Goal: Use online tool/utility: Utilize a website feature to perform a specific function

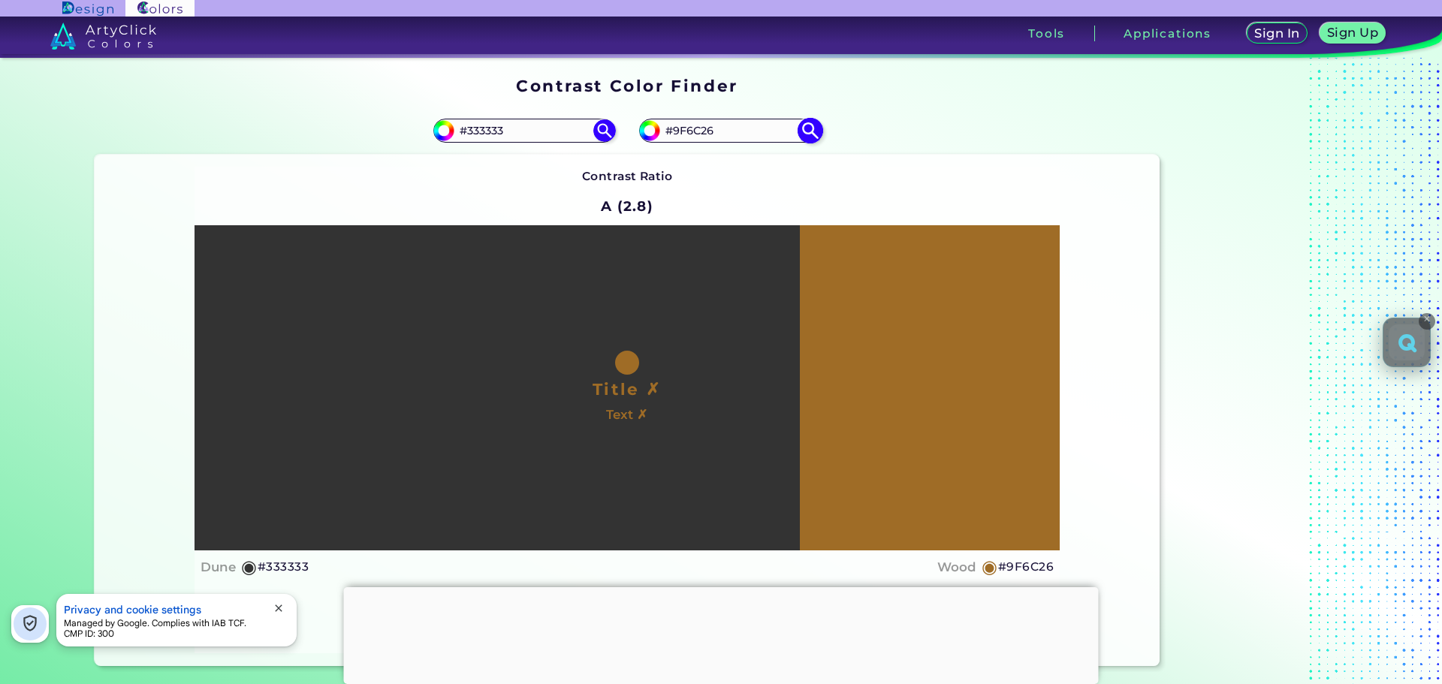
type input "#333333"
click at [724, 129] on input "#9F6C26" at bounding box center [730, 130] width 140 height 20
paste input "169AC0"
type input "#169AC0"
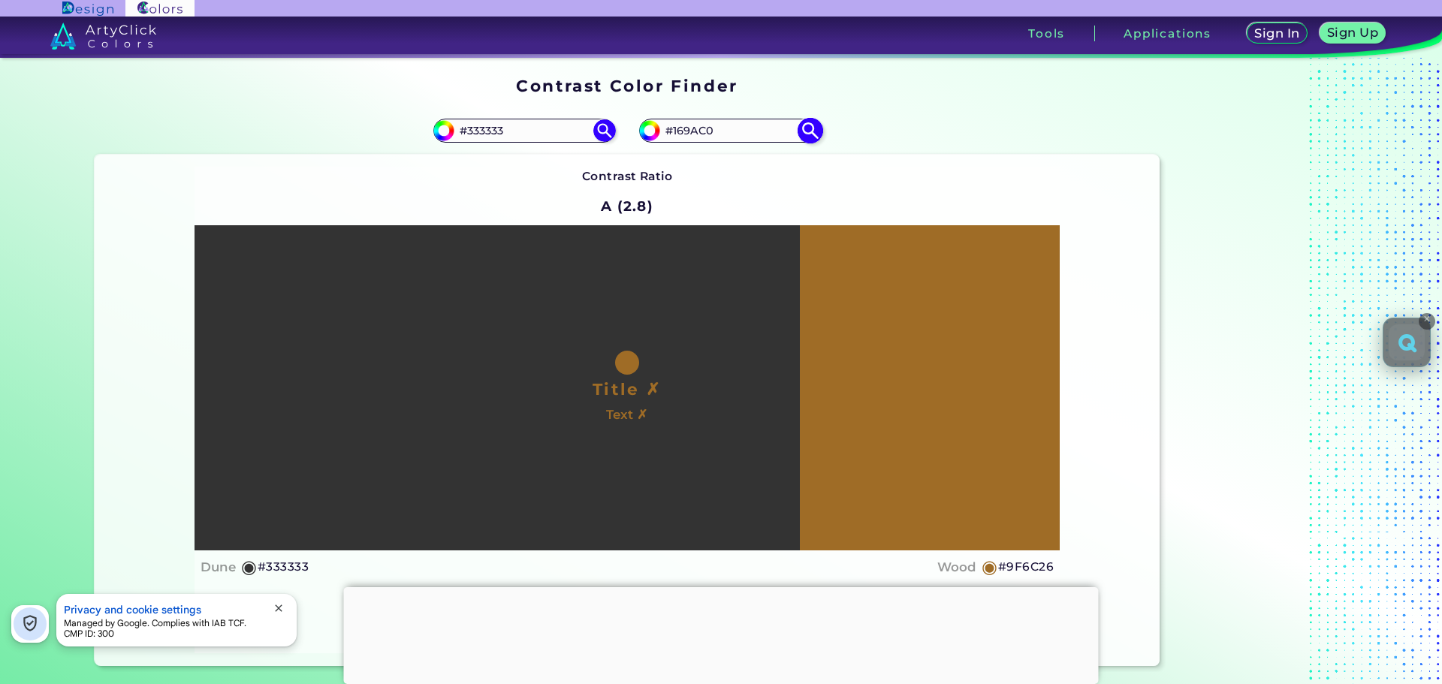
click at [807, 129] on img at bounding box center [810, 130] width 26 height 26
type input "#169ac0"
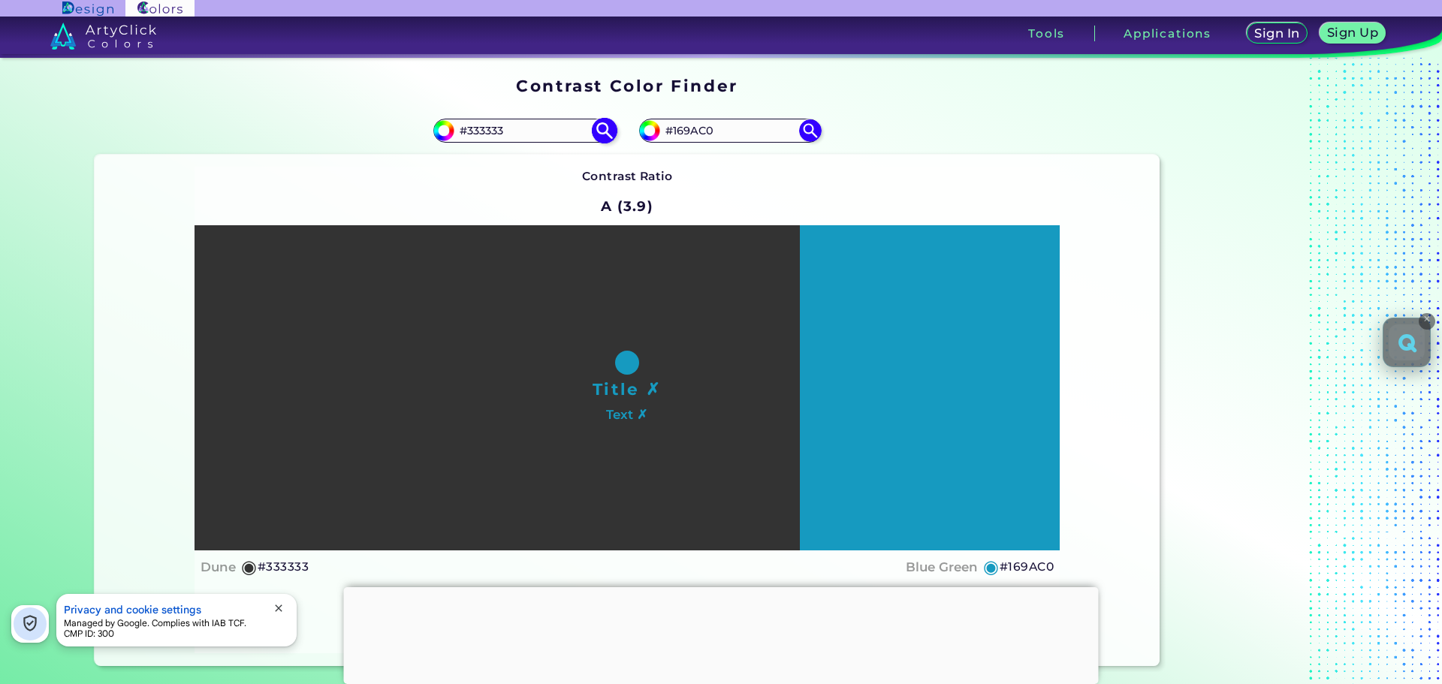
click at [557, 129] on input "#333333" at bounding box center [524, 130] width 140 height 20
type input "#000"
type input "#000000"
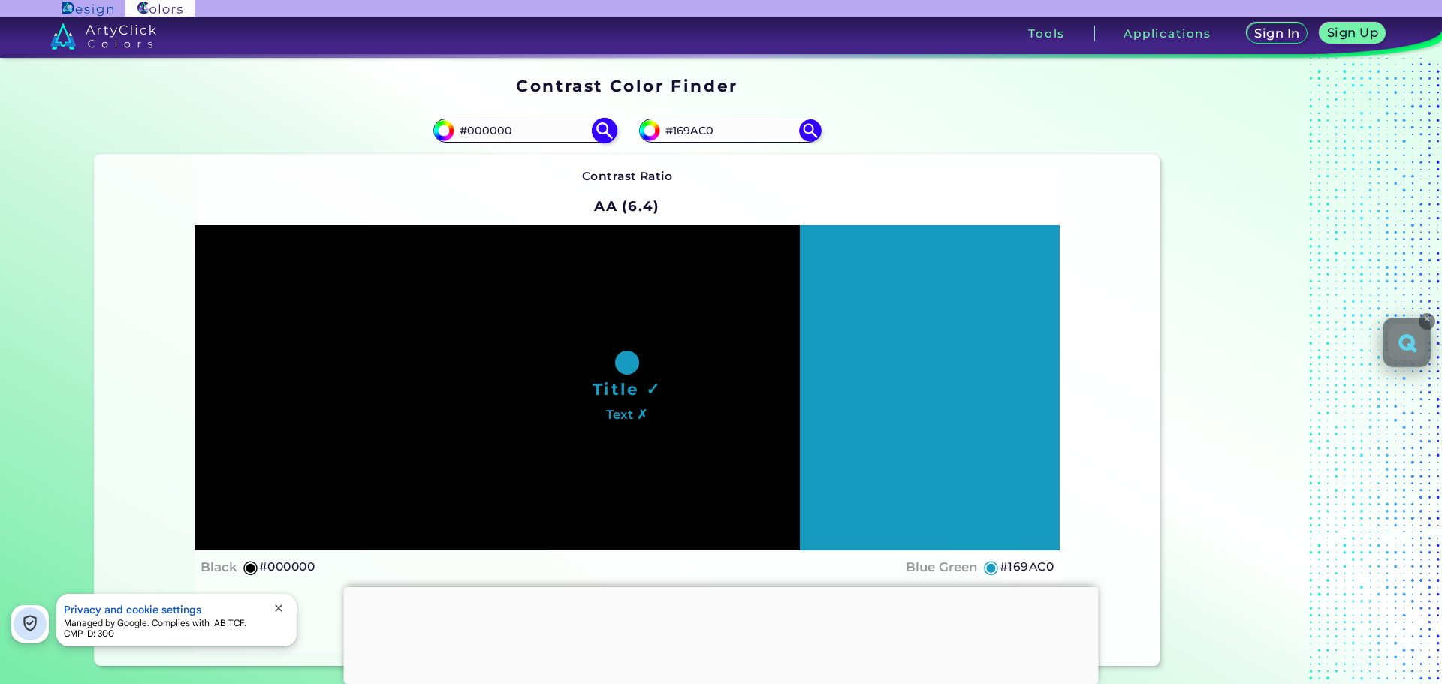
click at [510, 125] on input "#000000" at bounding box center [524, 130] width 140 height 20
type input "#fff"
type input "#ffffff"
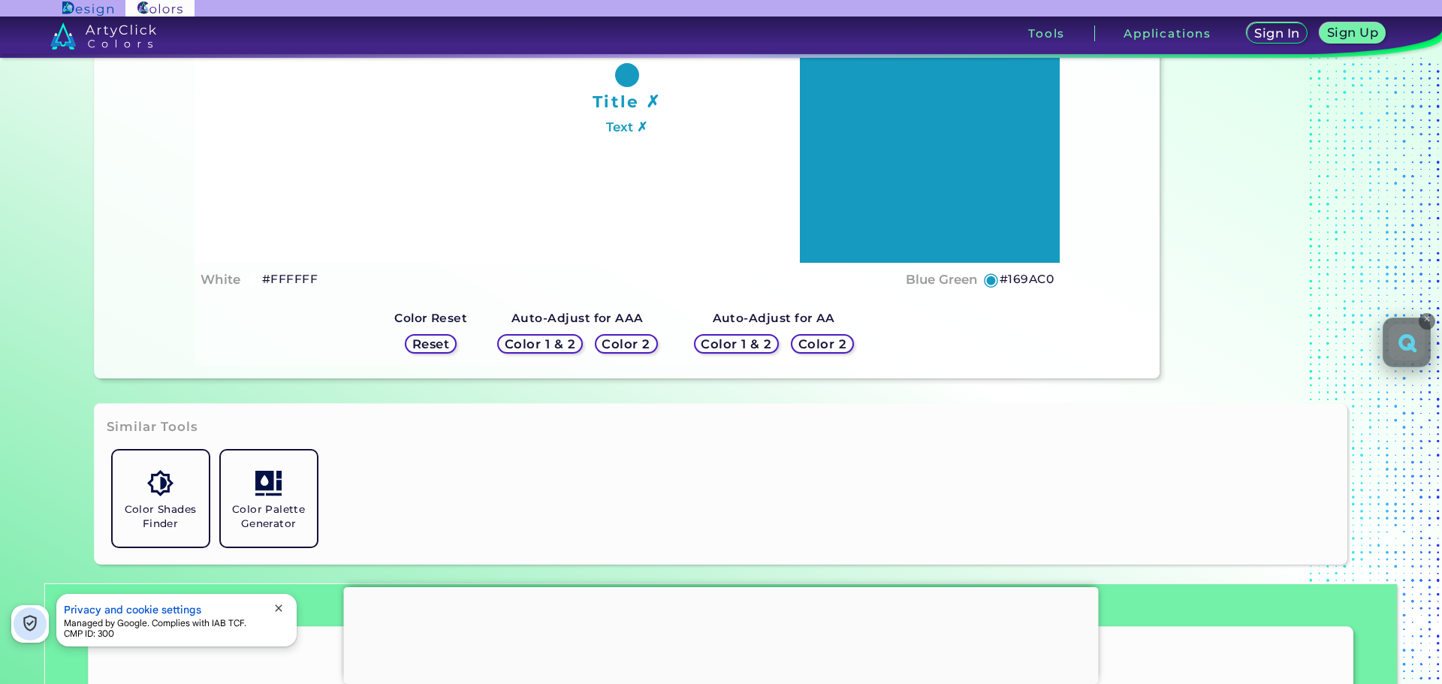
scroll to position [300, 0]
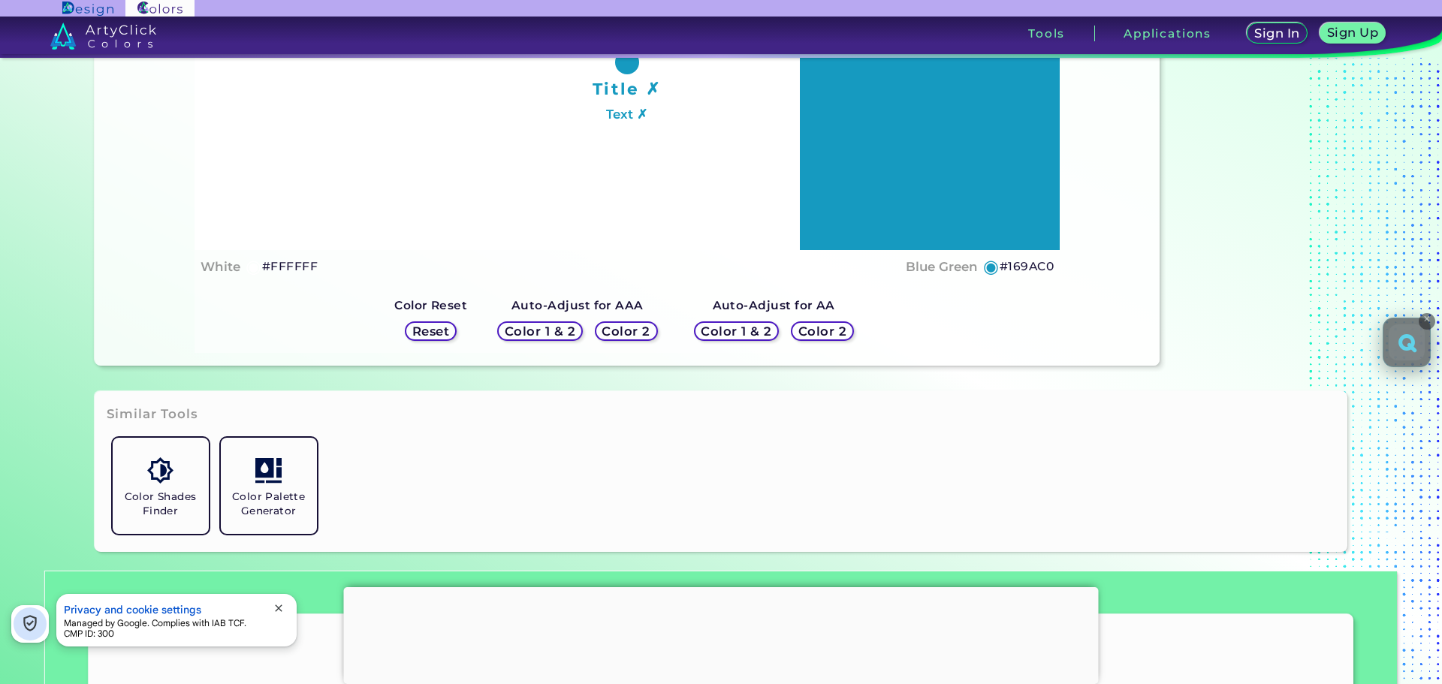
click at [804, 331] on h5 "Color 2" at bounding box center [823, 331] width 44 height 11
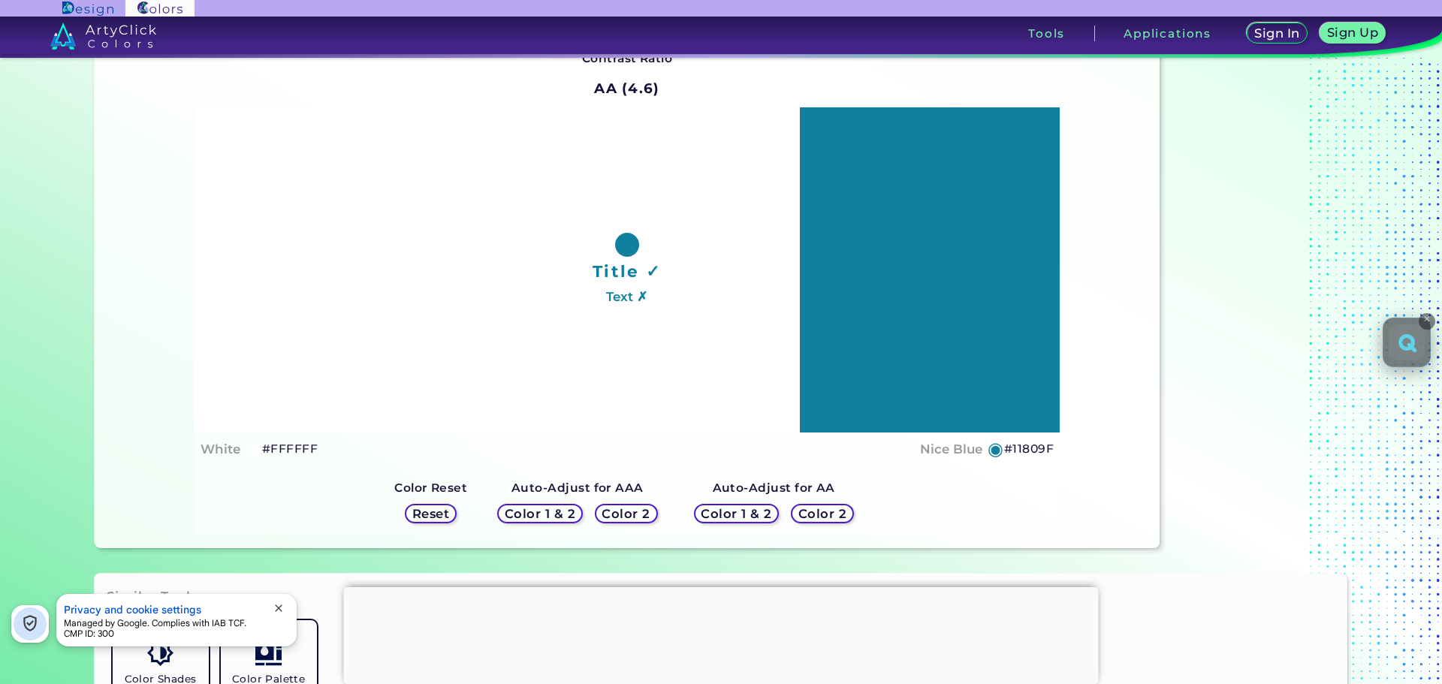
scroll to position [75, 0]
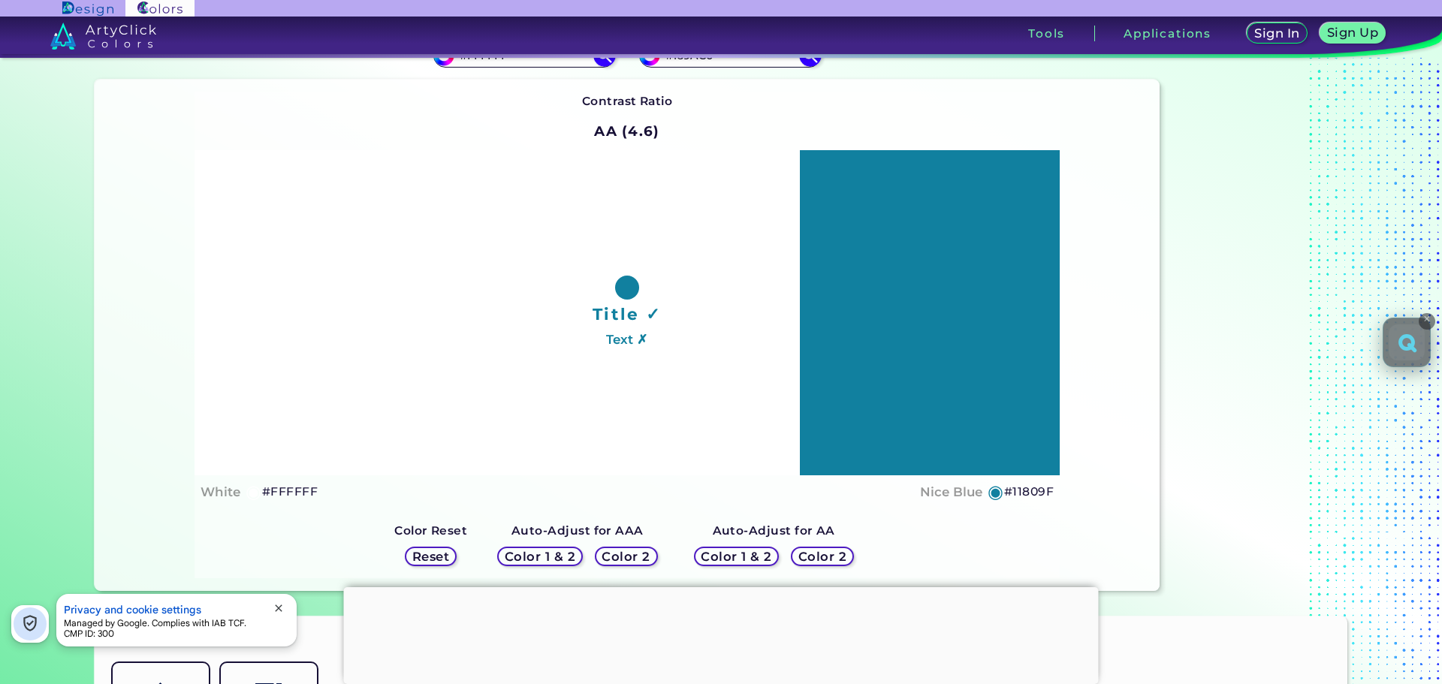
click at [639, 560] on h5 "Color 2" at bounding box center [627, 556] width 44 height 11
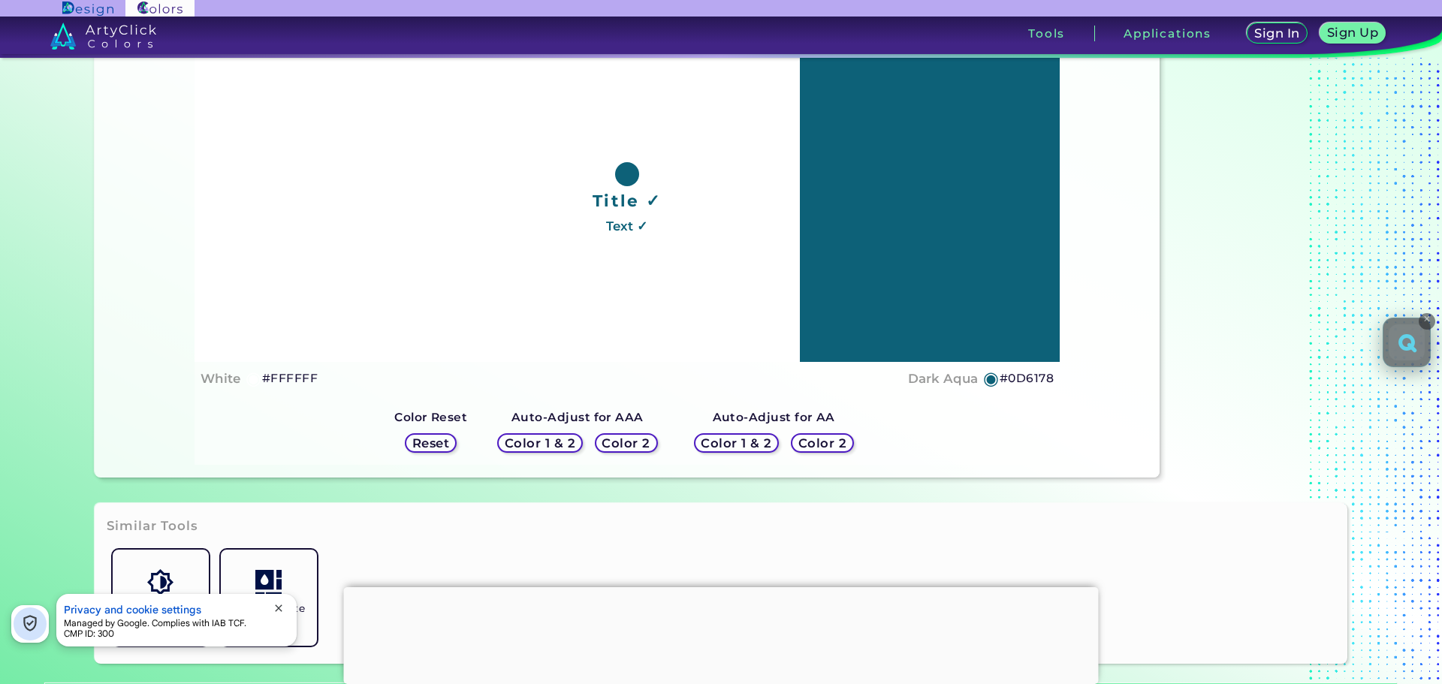
scroll to position [225, 0]
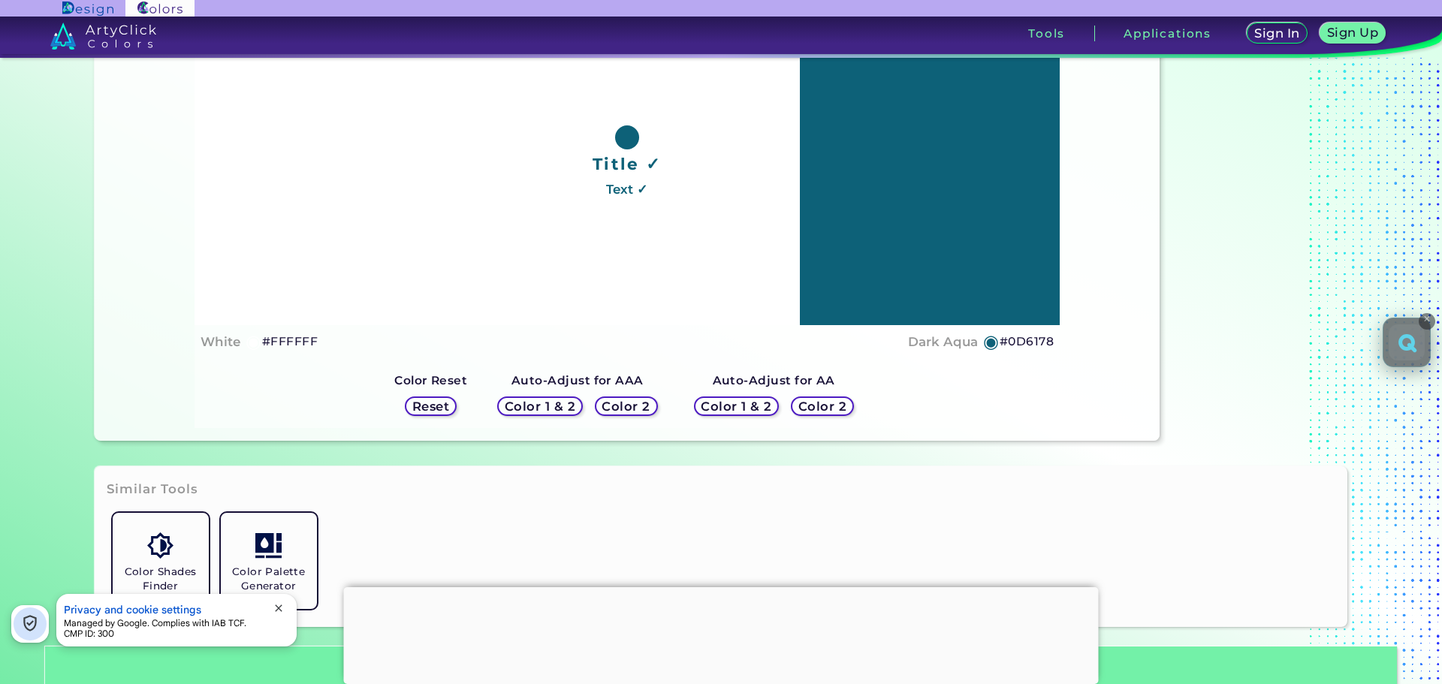
click at [805, 409] on h5 "Color 2" at bounding box center [823, 406] width 44 height 11
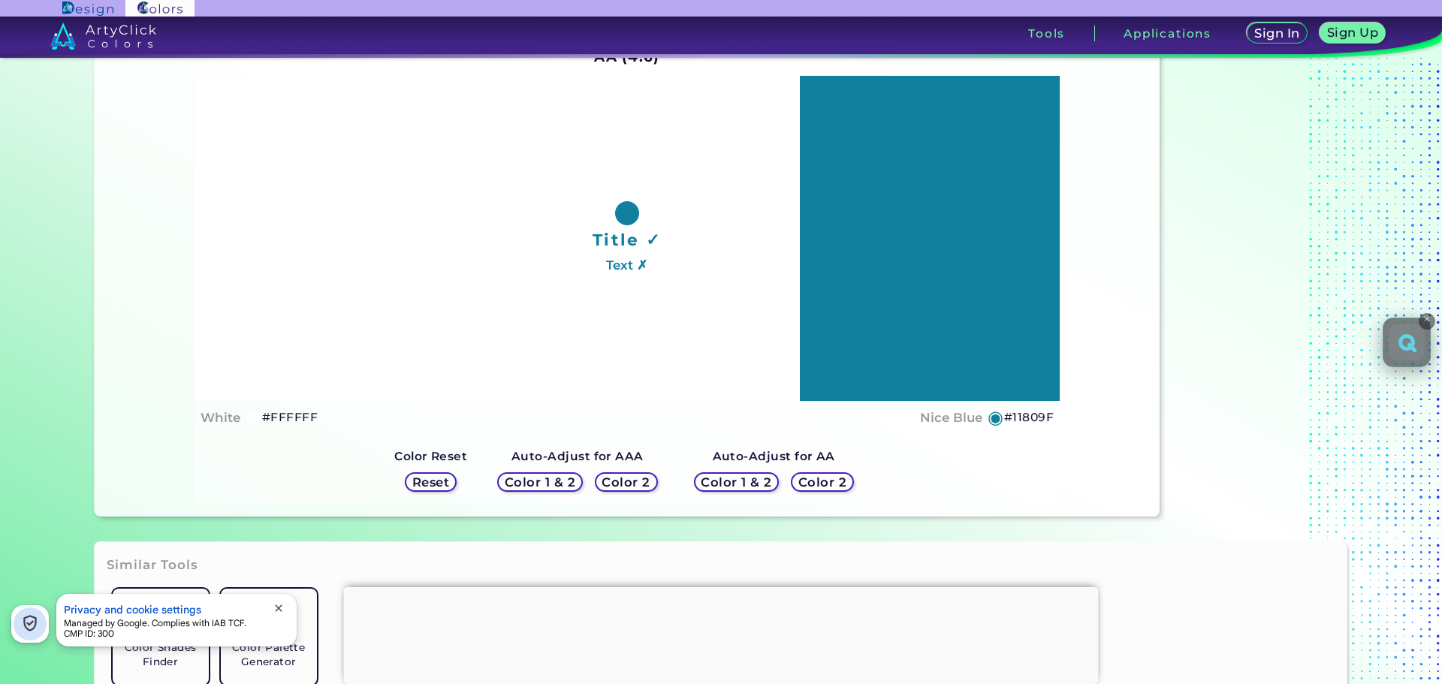
scroll to position [150, 0]
click at [1033, 412] on h5 "#11809F" at bounding box center [1029, 417] width 50 height 20
click at [1033, 412] on h5 "#11809F copied" at bounding box center [1029, 417] width 50 height 20
copy h5 "11809F copied"
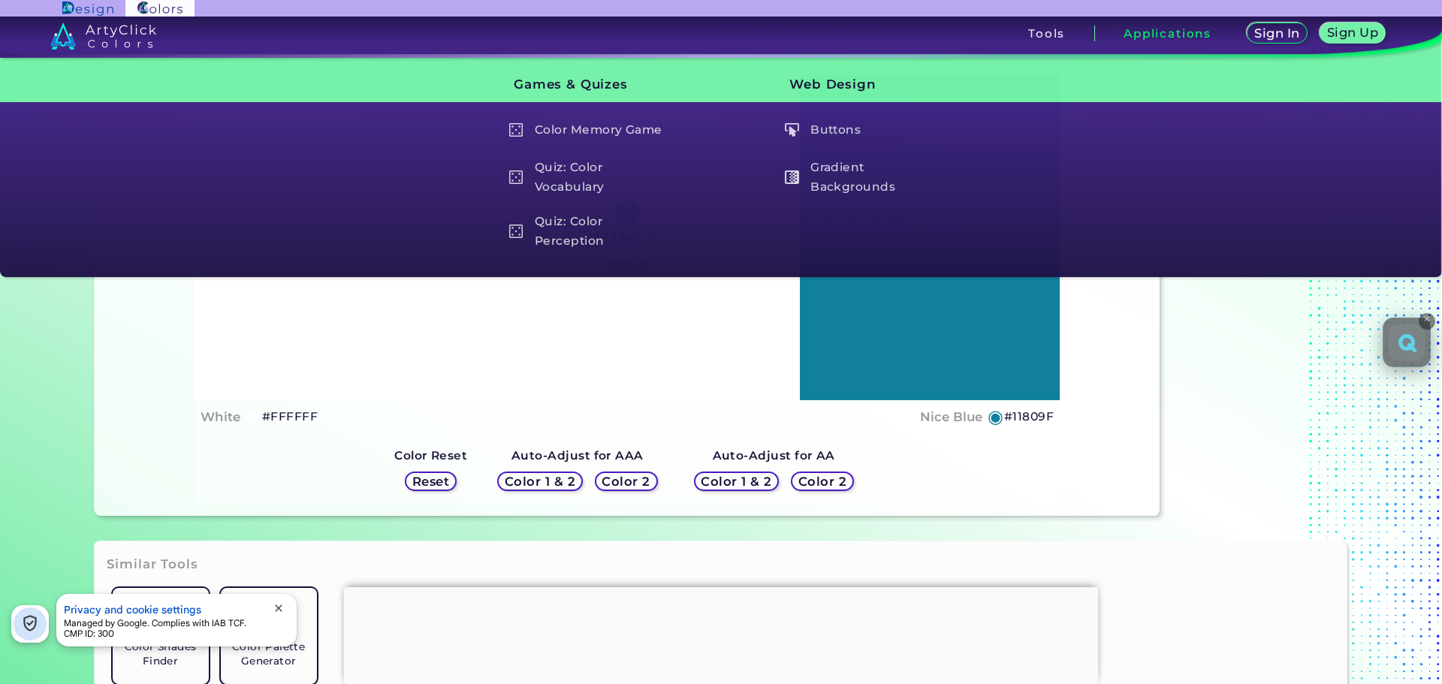
click at [1009, 416] on h5 "#11809F" at bounding box center [1029, 417] width 50 height 20
copy h5 "#"
click at [1021, 415] on h5 "#11809F copied copied" at bounding box center [1029, 417] width 50 height 20
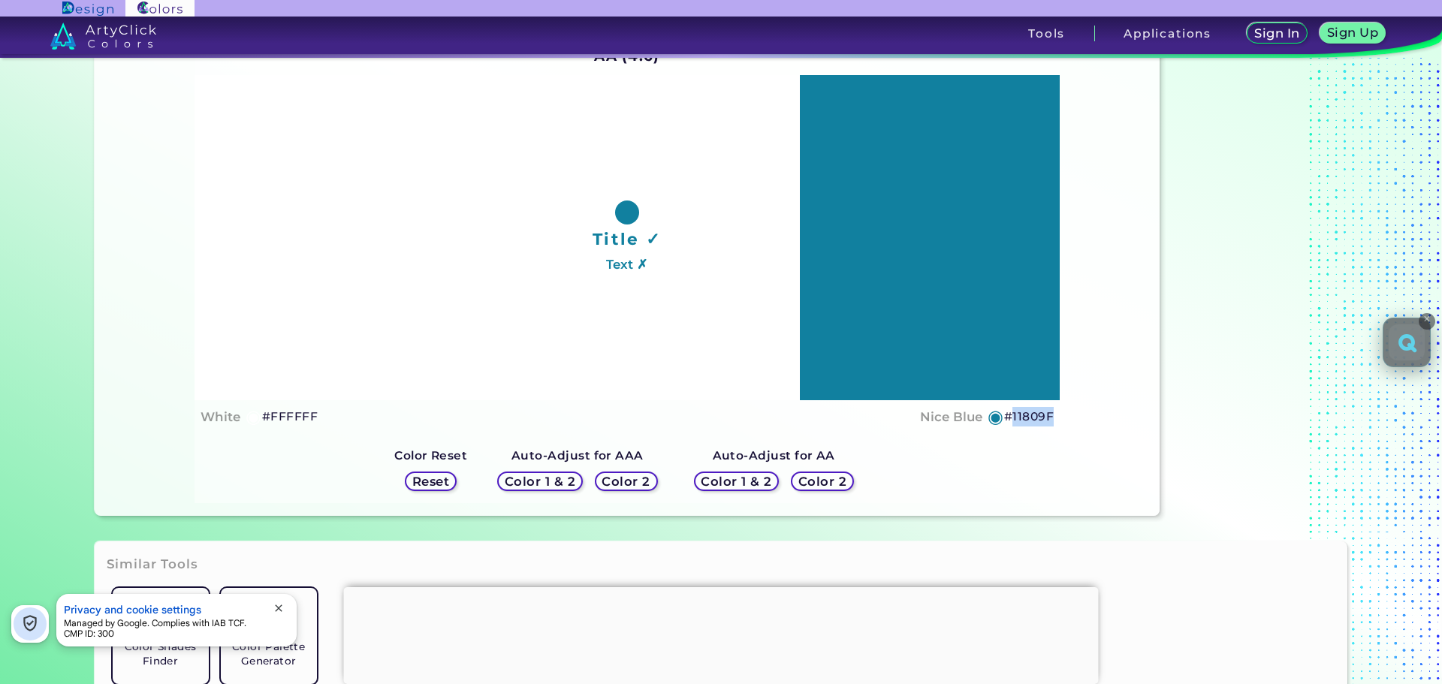
drag, startPoint x: 1076, startPoint y: 418, endPoint x: 1010, endPoint y: 428, distance: 66.1
click at [1010, 428] on div "Contrast Ratio AA (4.6) Title ✓ Text ✗ White ◉ #FFFFFF Nice Blue ◉ #11809F Colo…" at bounding box center [628, 260] width 1066 height 511
copy h5 "11809F"
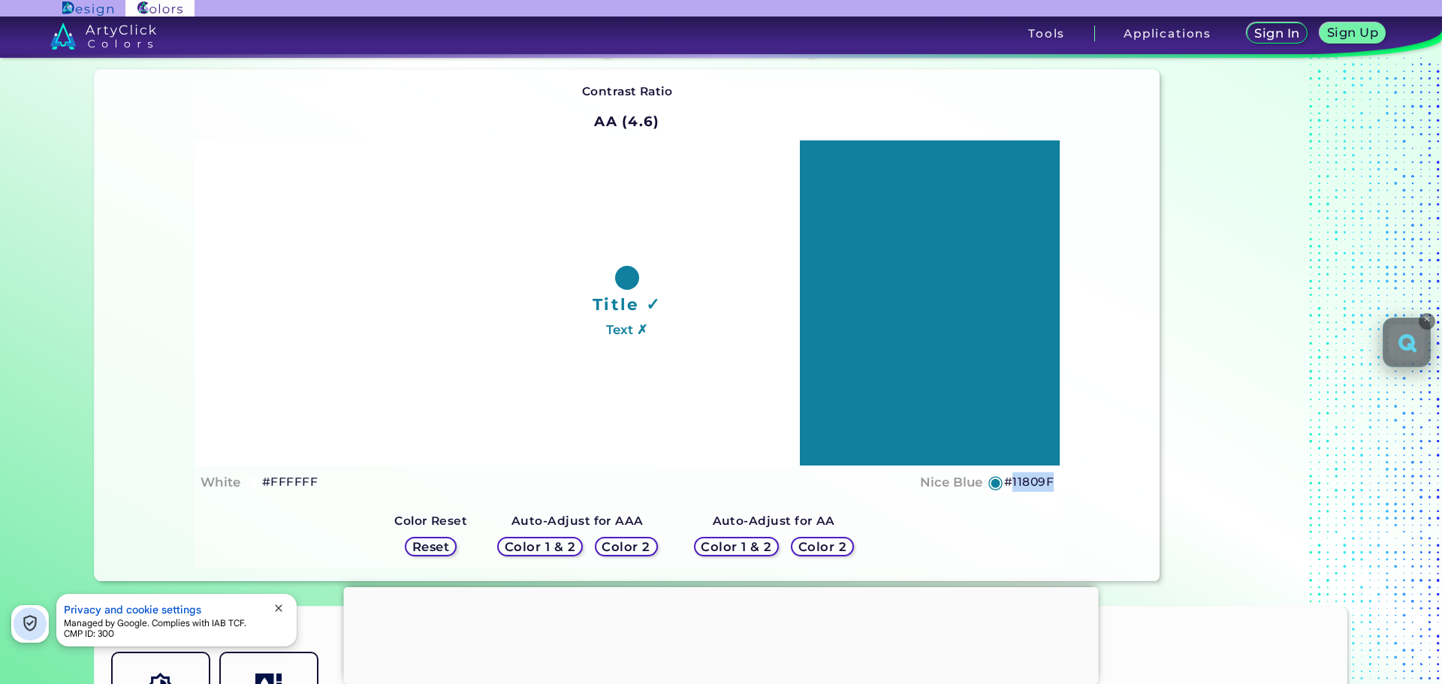
scroll to position [0, 0]
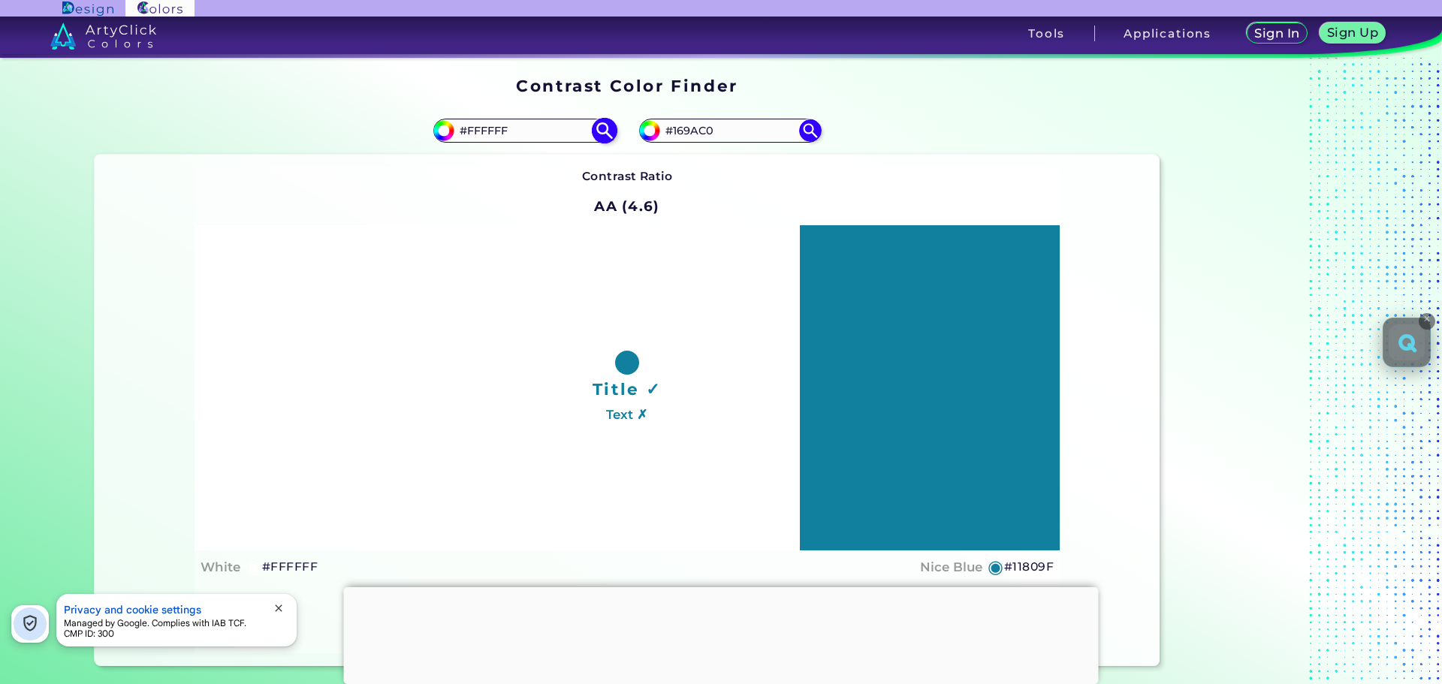
click at [496, 131] on input "#FFFFFF" at bounding box center [524, 130] width 140 height 20
paste input "27272D"
type input "#27272D"
click at [602, 133] on img at bounding box center [604, 130] width 26 height 26
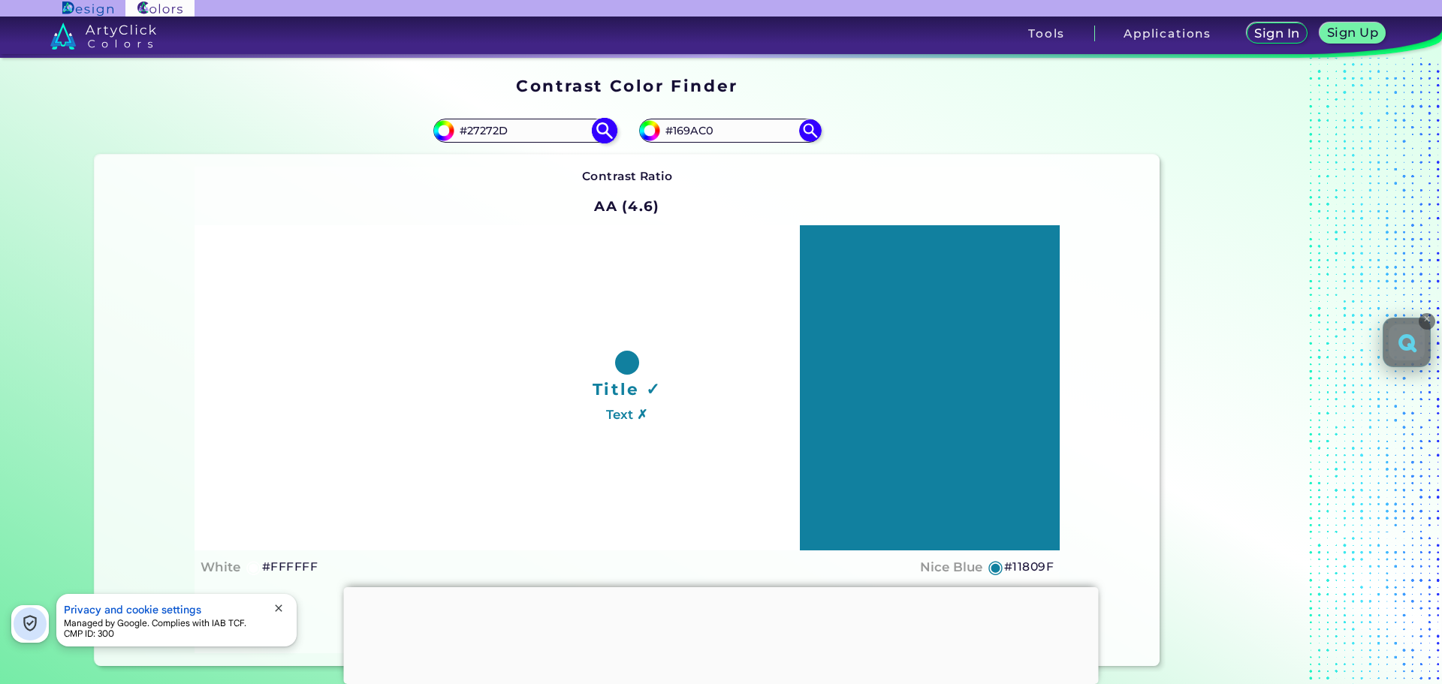
type input "#27272d"
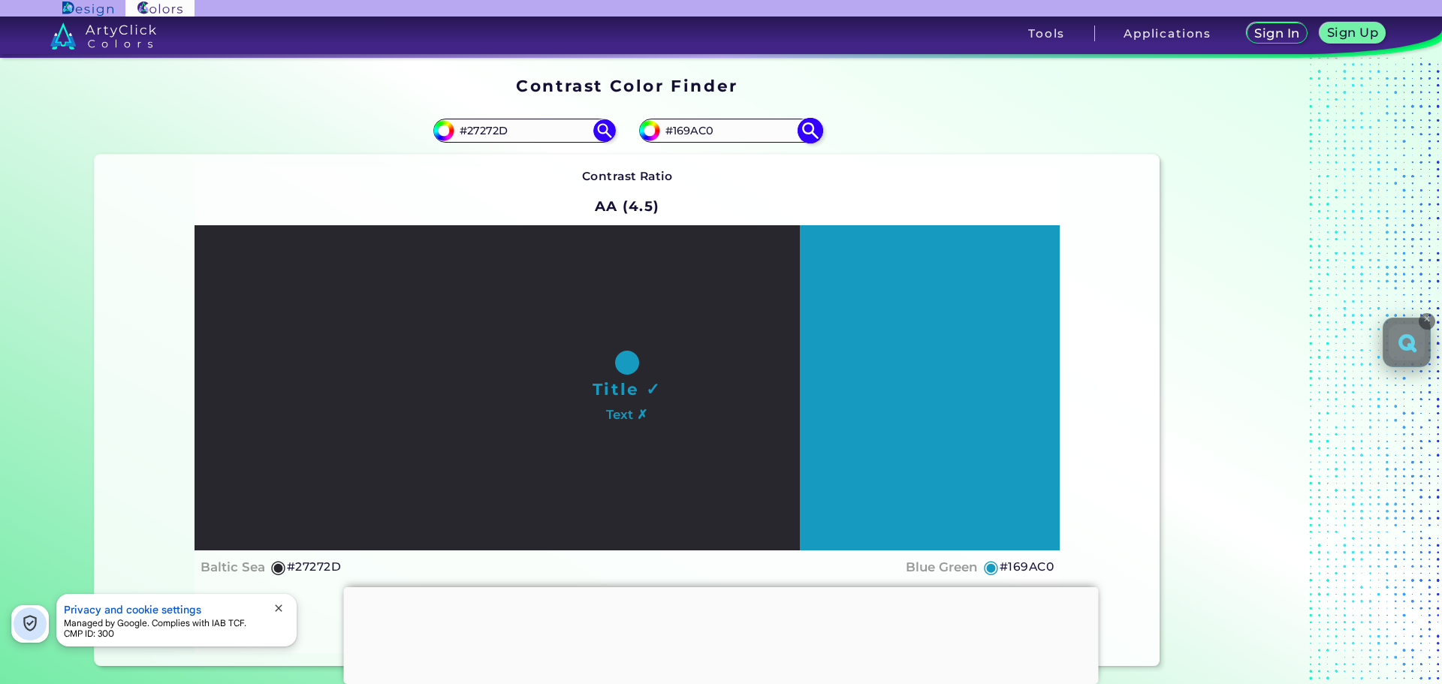
click at [768, 125] on input "#169AC0" at bounding box center [730, 130] width 140 height 20
paste input "1809F"
type input "#11809F"
click at [818, 133] on img at bounding box center [810, 130] width 26 height 26
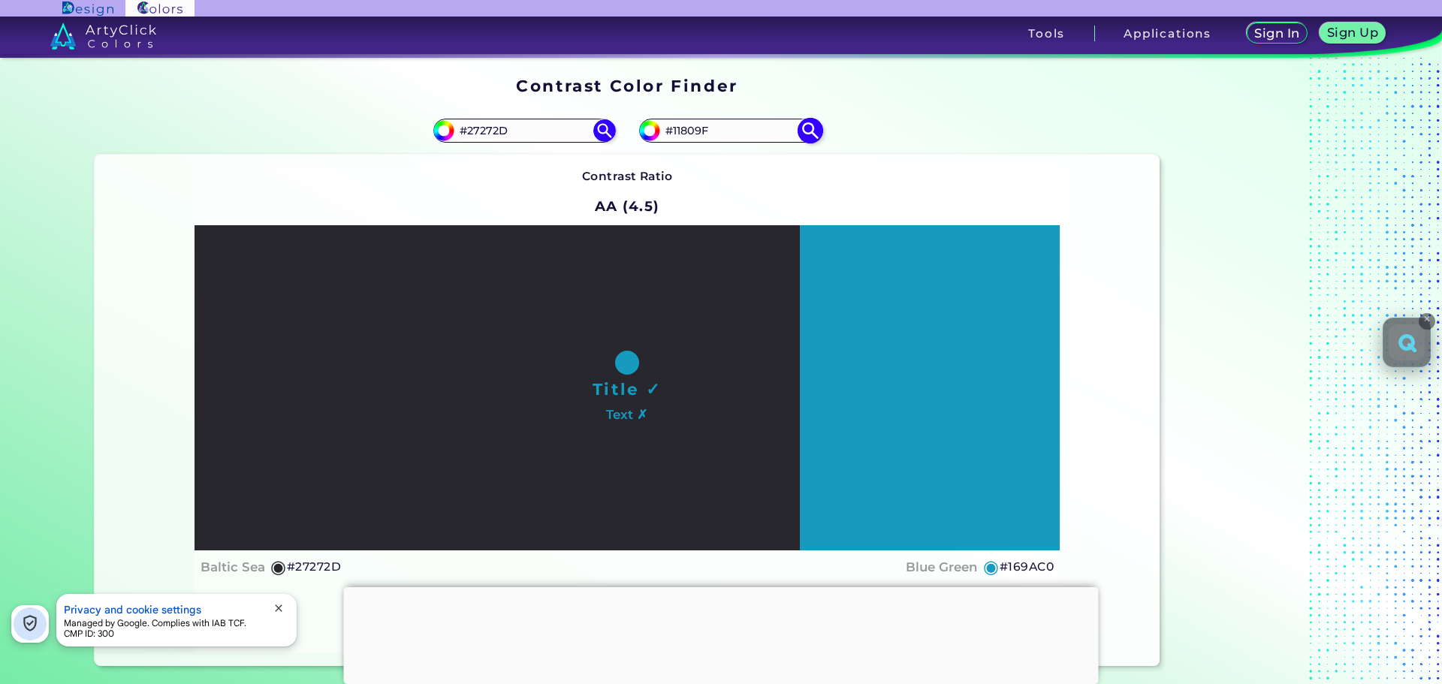
type input "#11809f"
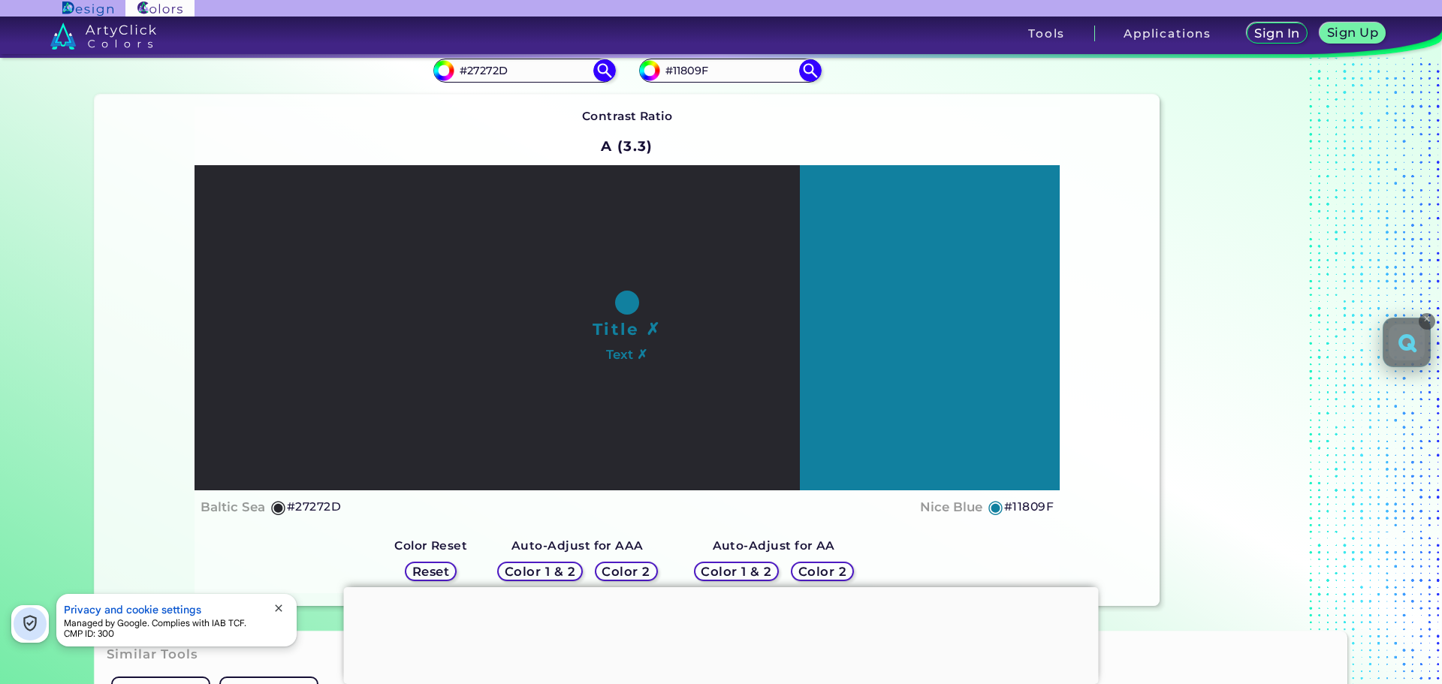
scroll to position [150, 0]
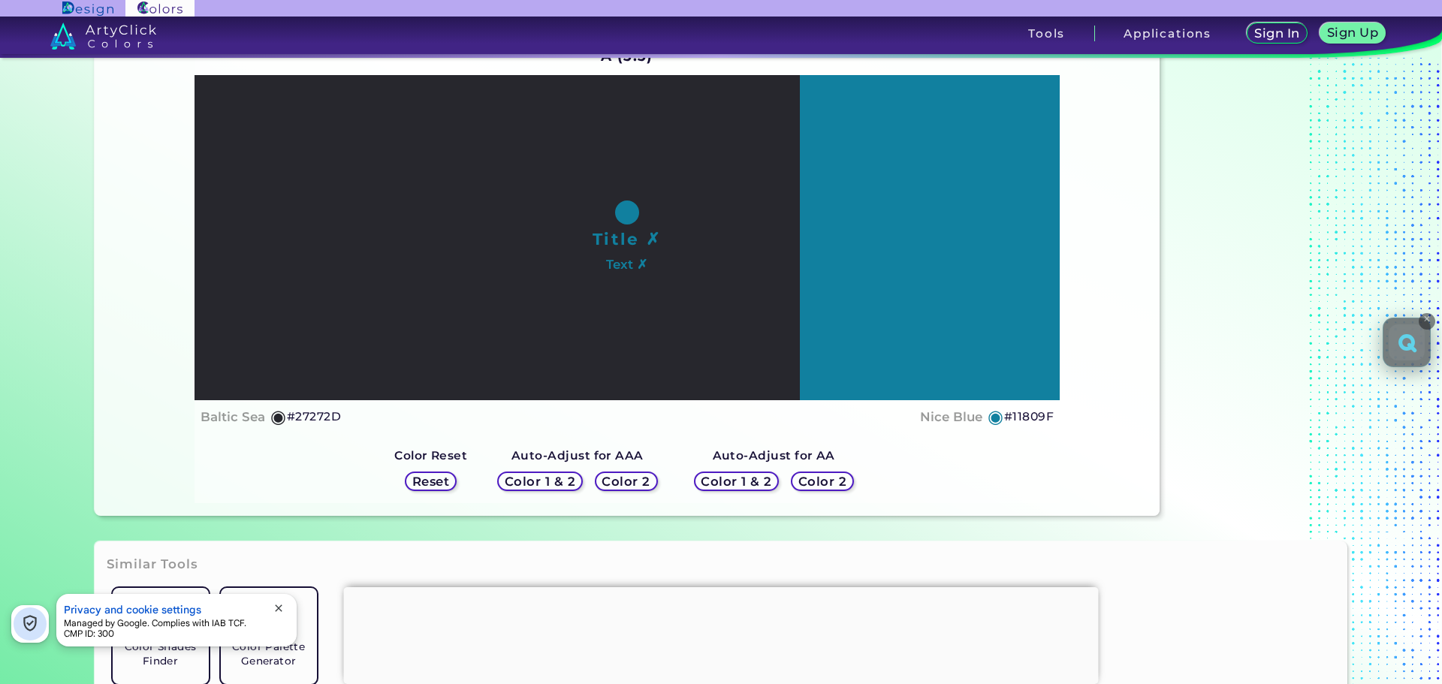
click at [821, 484] on h5 "Color 2" at bounding box center [823, 481] width 44 height 11
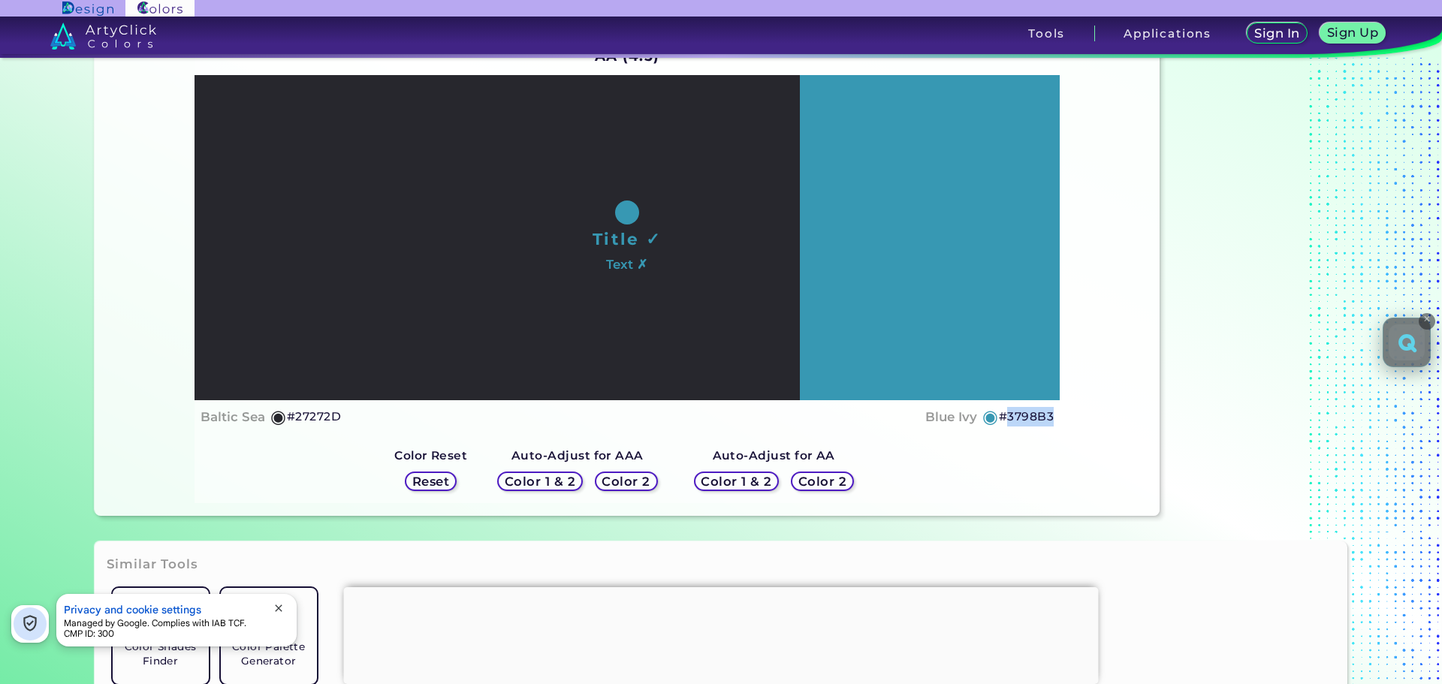
drag, startPoint x: 1063, startPoint y: 419, endPoint x: 1004, endPoint y: 428, distance: 59.3
click at [1004, 428] on div "Contrast Ratio AA (4.5) Title ✓ Text ✗ Baltic Sea ◉ #27272D Blue Ivy ◉ #3798B3 …" at bounding box center [628, 260] width 1066 height 511
copy h5 "3798B3"
click at [630, 481] on h5 "Color 2" at bounding box center [627, 481] width 44 height 11
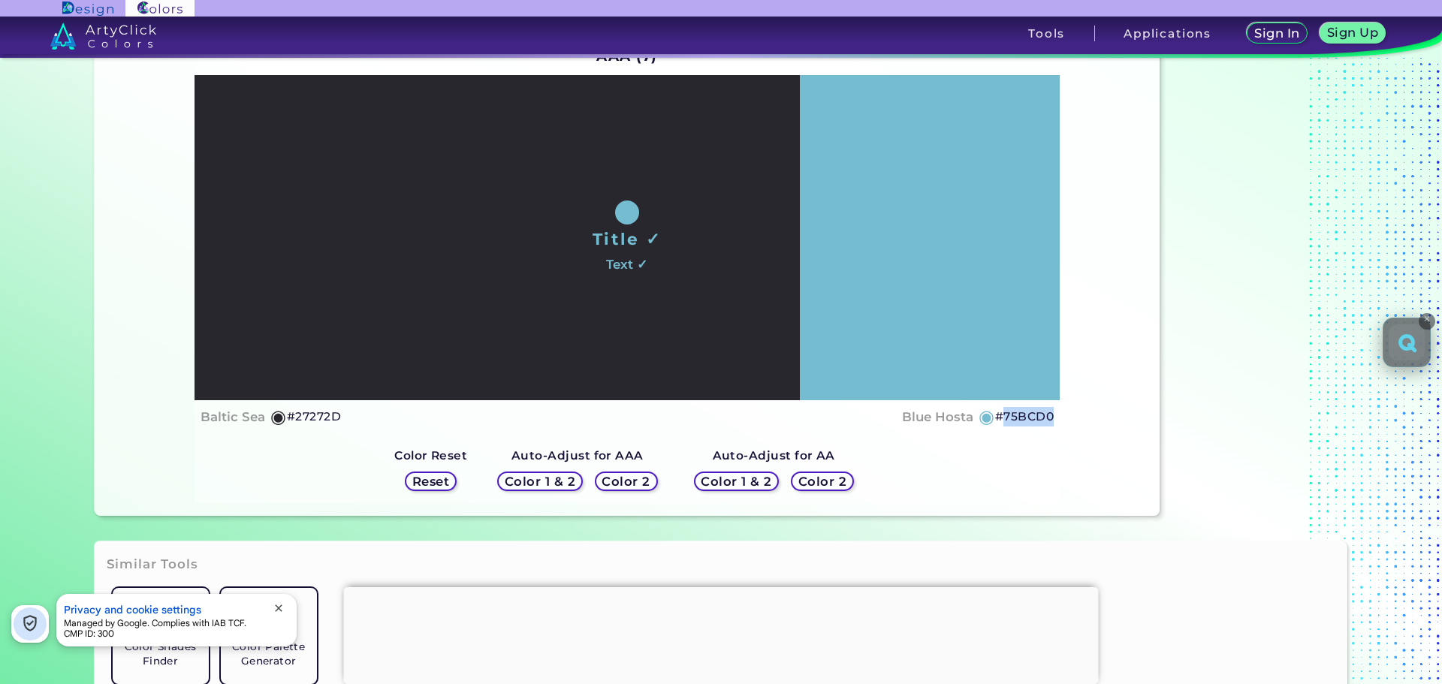
drag, startPoint x: 1064, startPoint y: 426, endPoint x: 1003, endPoint y: 429, distance: 61.7
click at [1003, 429] on div "Contrast Ratio AAA (7) Title ✓ Text ✓ Baltic Sea ◉ #27272D Blue Hosta ◉ #75BCD0" at bounding box center [628, 260] width 1066 height 511
copy h5 "75BCD0"
